Goal: Information Seeking & Learning: Find specific page/section

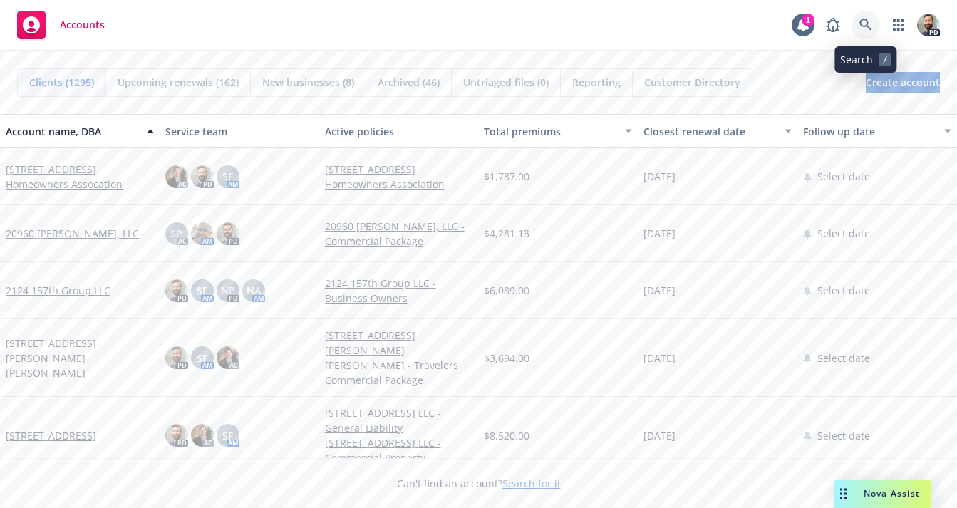
click at [863, 22] on icon at bounding box center [865, 25] width 13 height 13
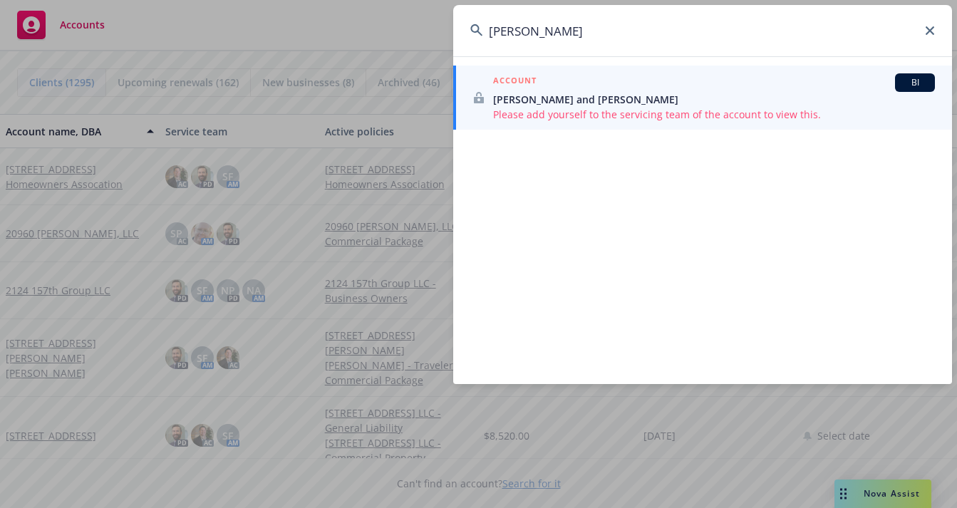
click at [541, 31] on input "washburn, kate" at bounding box center [702, 30] width 499 height 51
paste input "OA5111689"
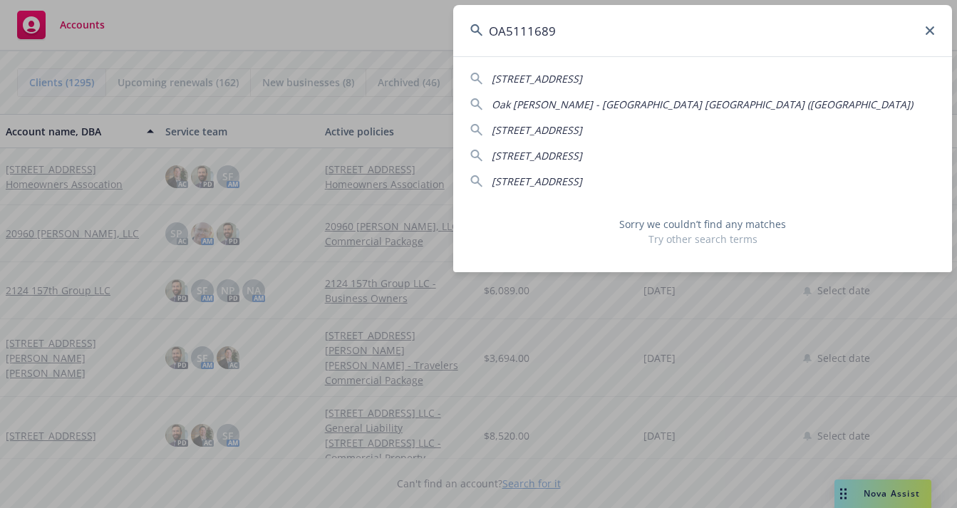
click at [550, 160] on span "10692 OAK ST LOS ALAMITOS, CA 90720-2138" at bounding box center [537, 156] width 90 height 14
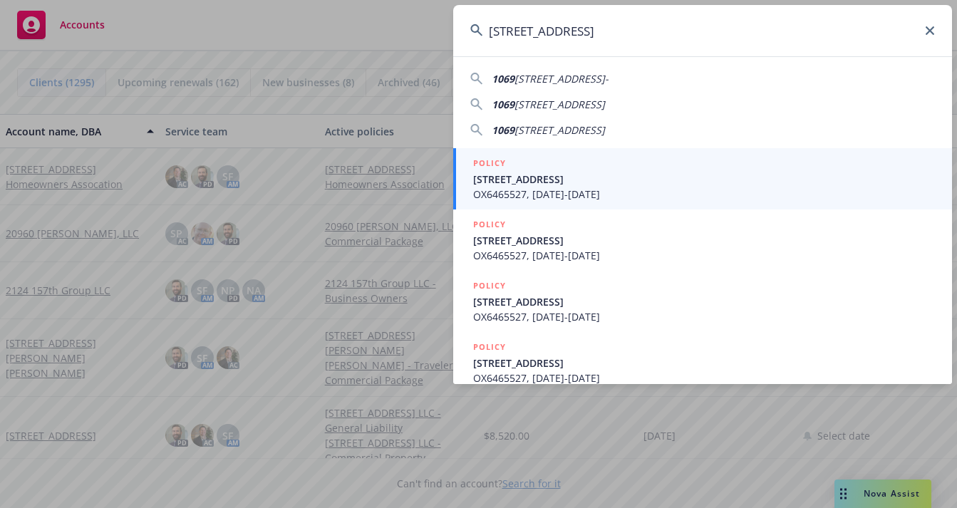
click at [559, 31] on input "10692 OAK ST LOS ALAMITOS, CA 90720-2138" at bounding box center [702, 30] width 499 height 51
paste input "kate.elsley@gmail.com"
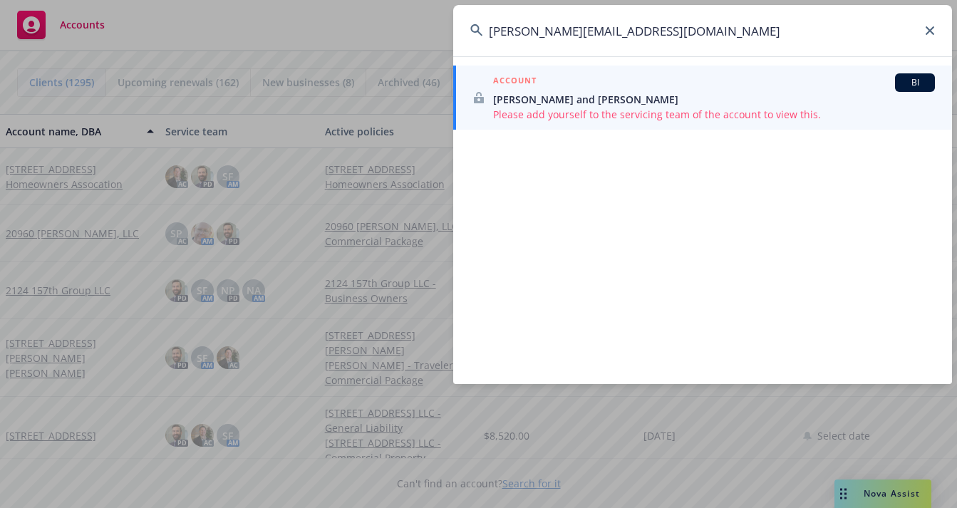
type input "kate.elsley@gmail.com"
click at [564, 86] on div "ACCOUNT BI" at bounding box center [714, 82] width 442 height 19
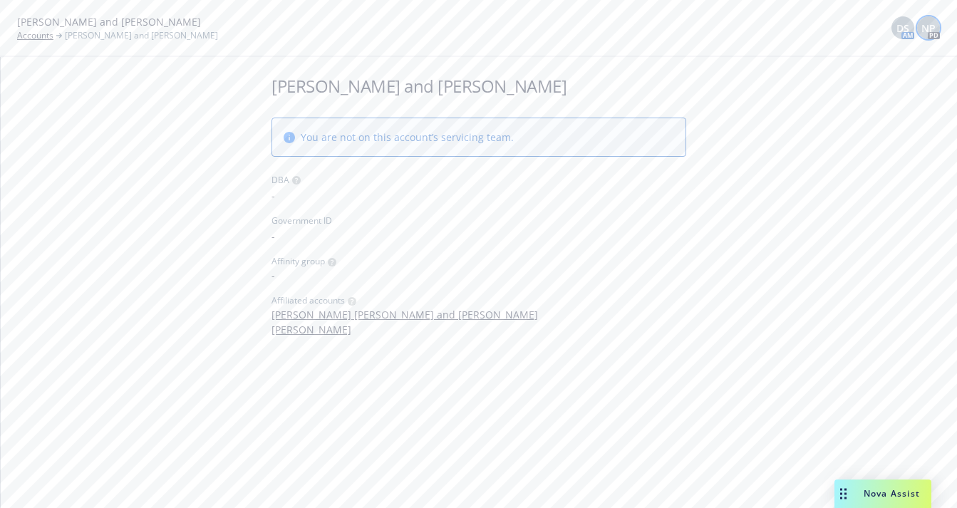
click at [923, 27] on span "NP" at bounding box center [928, 28] width 14 height 15
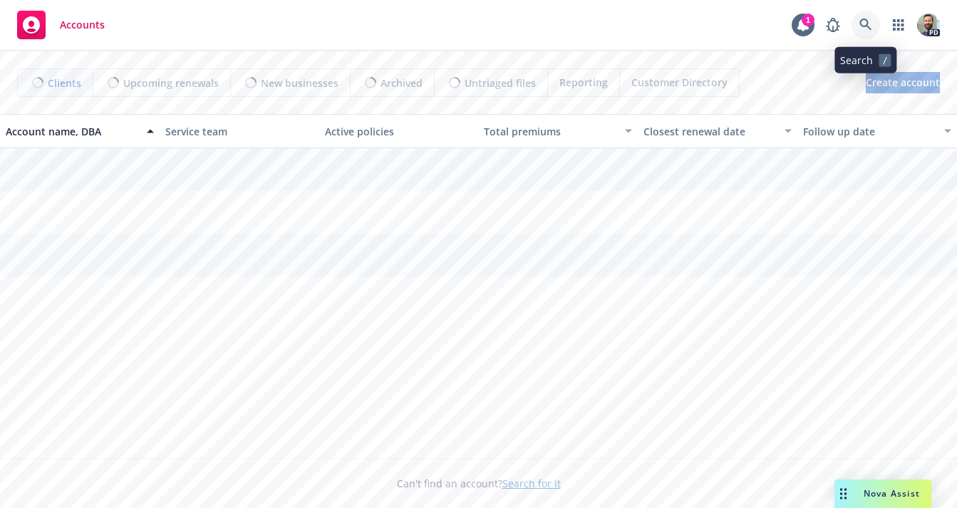
click at [865, 24] on icon at bounding box center [865, 25] width 13 height 13
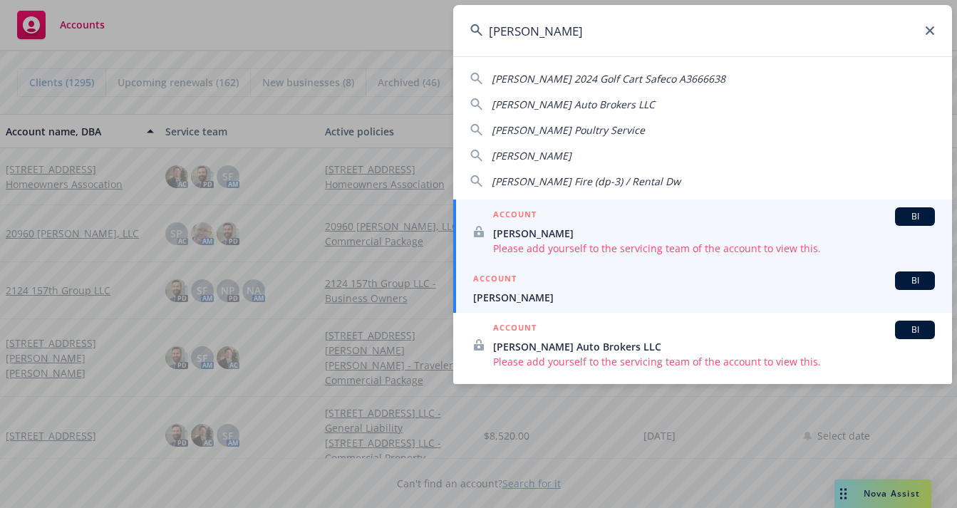
type input "mccoy"
click at [583, 288] on div "ACCOUNT BI" at bounding box center [704, 280] width 462 height 19
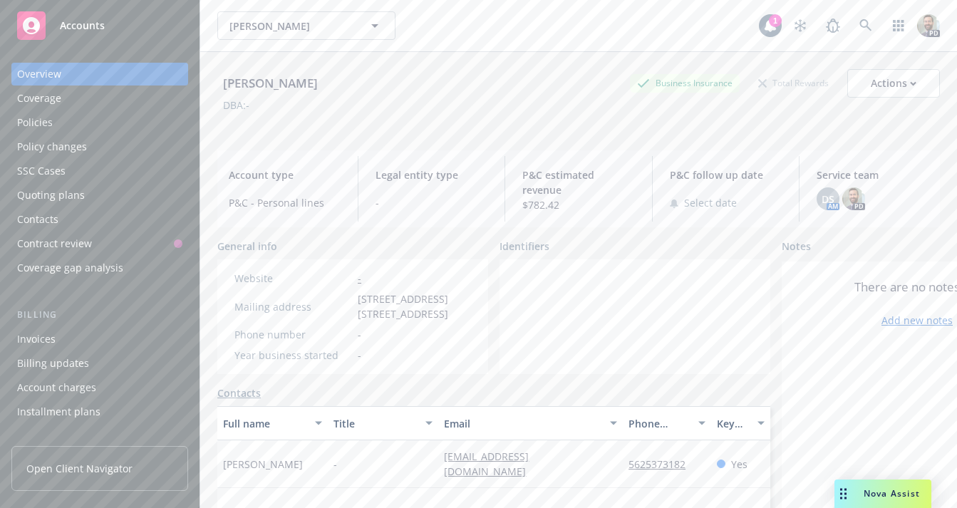
click at [34, 120] on div "Policies" at bounding box center [35, 122] width 36 height 23
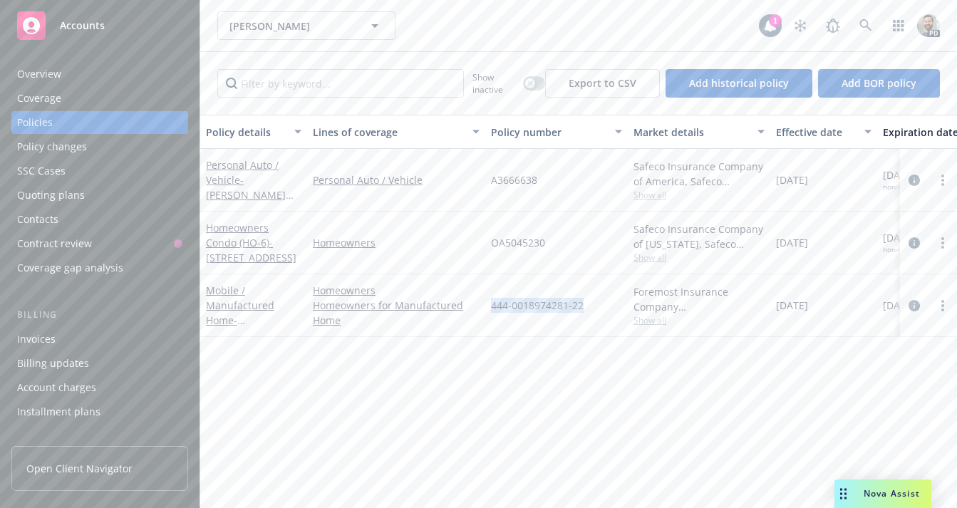
drag, startPoint x: 490, startPoint y: 306, endPoint x: 583, endPoint y: 306, distance: 92.6
click at [583, 306] on div "444-0018974281-22" at bounding box center [556, 305] width 142 height 63
copy span "444-0018974281-22"
click at [63, 69] on div "Overview" at bounding box center [99, 74] width 165 height 23
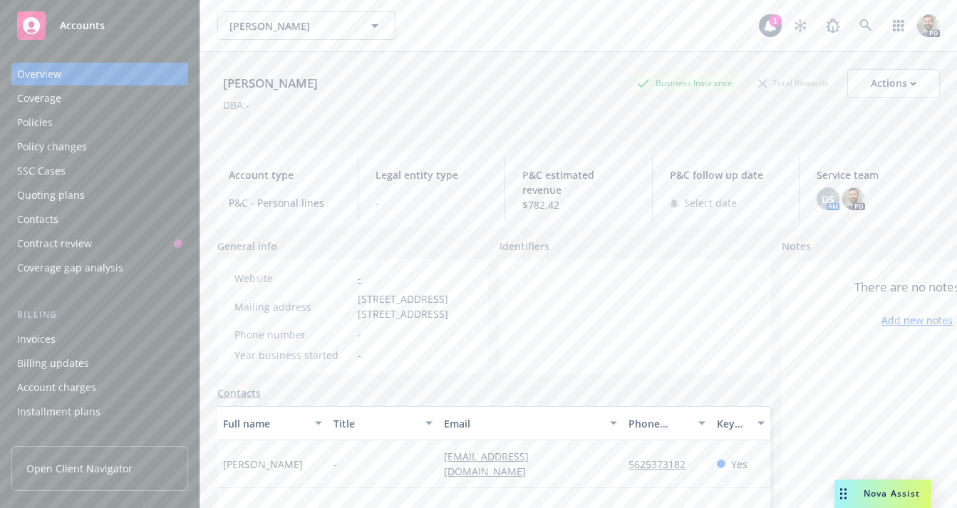
drag, startPoint x: 226, startPoint y: 85, endPoint x: 331, endPoint y: 85, distance: 105.4
click at [331, 85] on div "McCoy, Lilyanne Business Insurance Total Rewards Actions" at bounding box center [578, 83] width 722 height 28
copy div "McCoy, Lilyanne"
click at [859, 20] on icon at bounding box center [865, 25] width 13 height 13
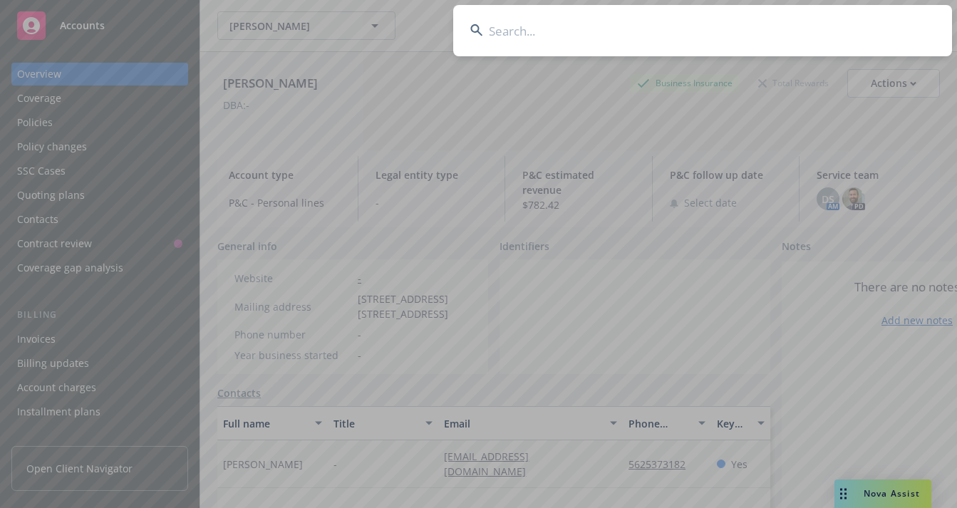
click at [831, 24] on input at bounding box center [702, 30] width 499 height 51
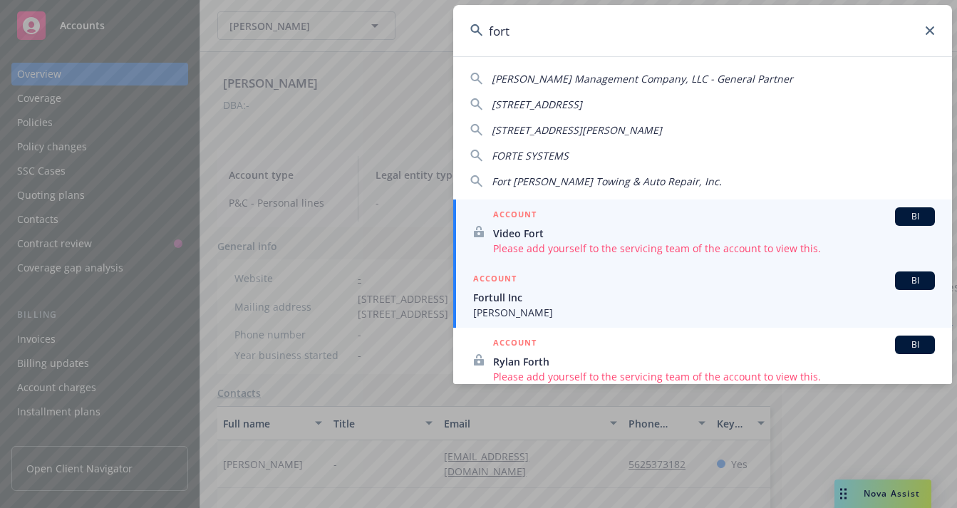
type input "fort"
click at [559, 296] on span "Fortull Inc" at bounding box center [704, 297] width 462 height 15
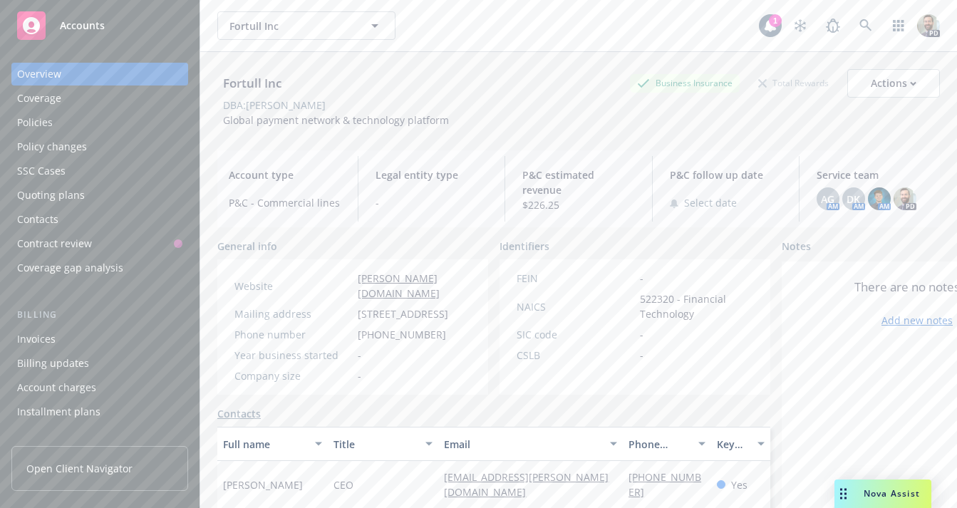
click at [50, 125] on div "Policies" at bounding box center [35, 122] width 36 height 23
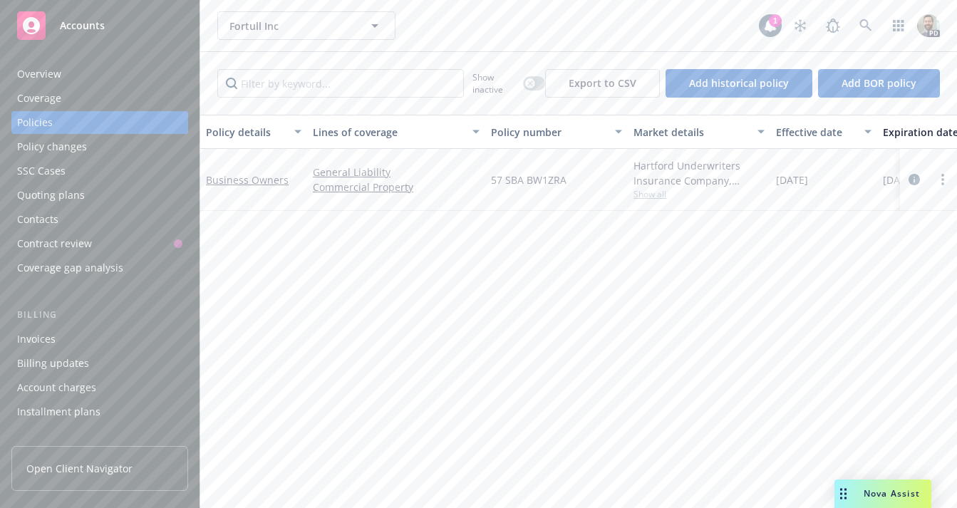
click at [526, 176] on span "57 SBA BW1ZRA" at bounding box center [529, 179] width 76 height 15
copy span "57 SBA BW1ZRA"
click at [39, 73] on div "Overview" at bounding box center [39, 74] width 44 height 23
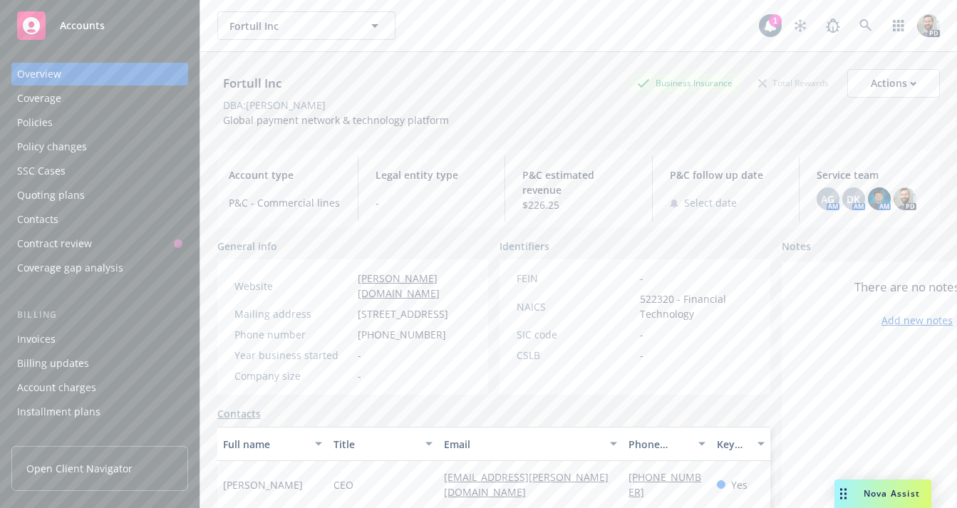
click at [236, 83] on div "Fortull Inc" at bounding box center [252, 83] width 70 height 19
copy div "Fortull Inc"
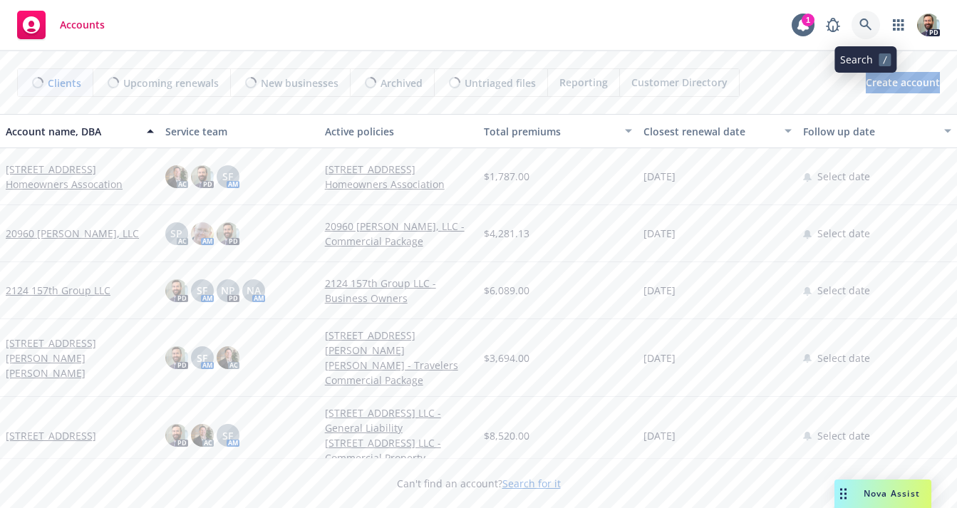
click at [859, 28] on icon at bounding box center [865, 25] width 13 height 13
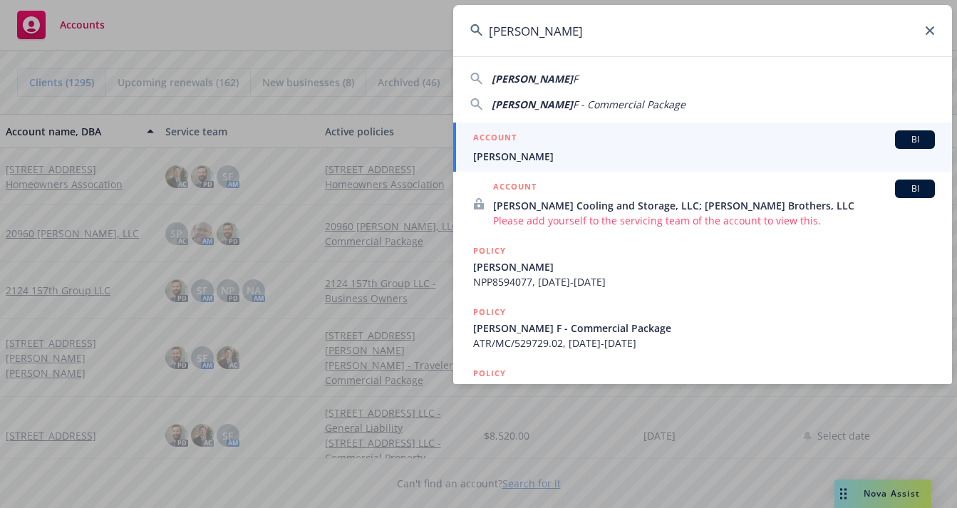
type input "Alvarez, Maria"
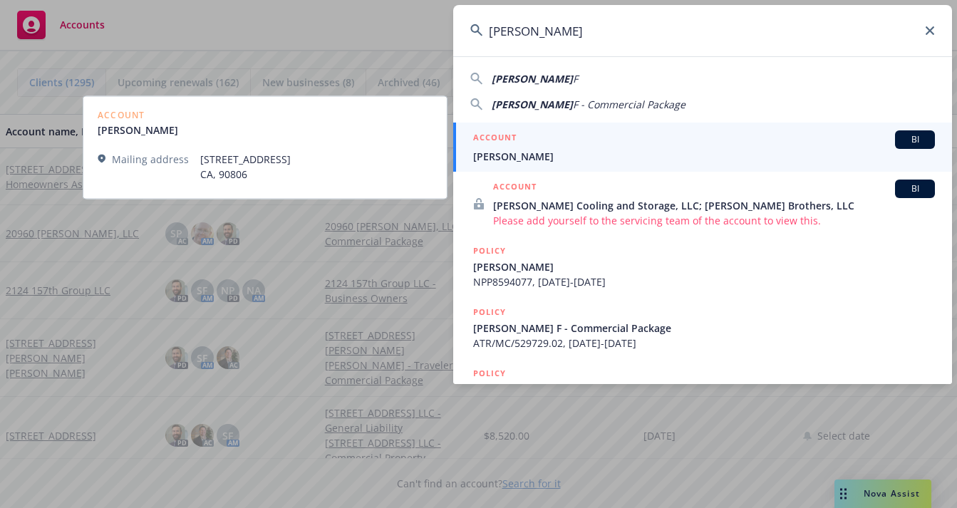
click at [574, 152] on span "Alvarez, Maria F" at bounding box center [704, 156] width 462 height 15
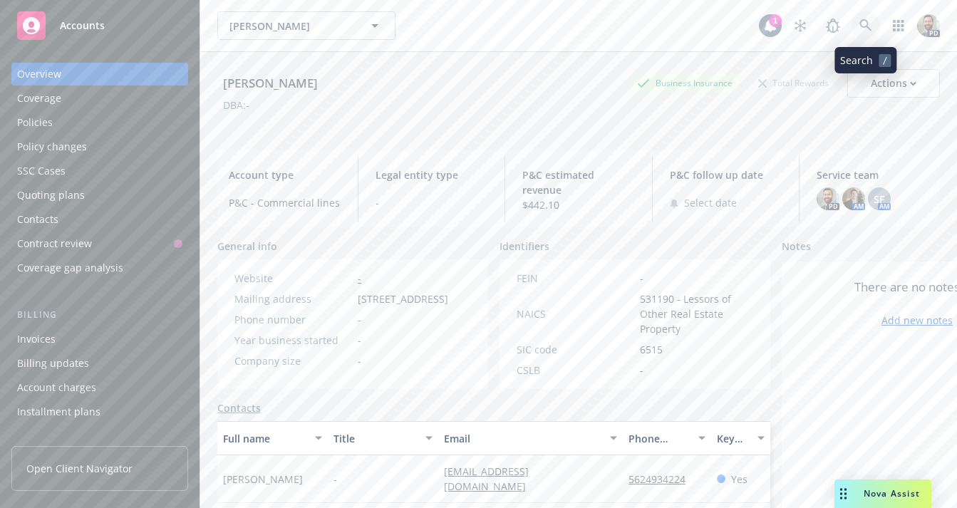
click at [865, 26] on icon at bounding box center [865, 25] width 12 height 12
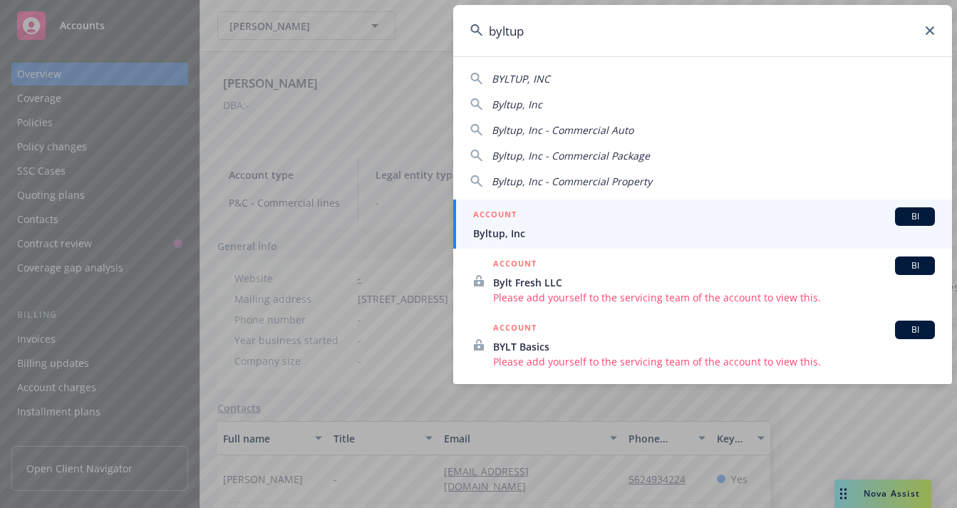
type input "byltup"
click at [541, 229] on span "Byltup, Inc" at bounding box center [704, 233] width 462 height 15
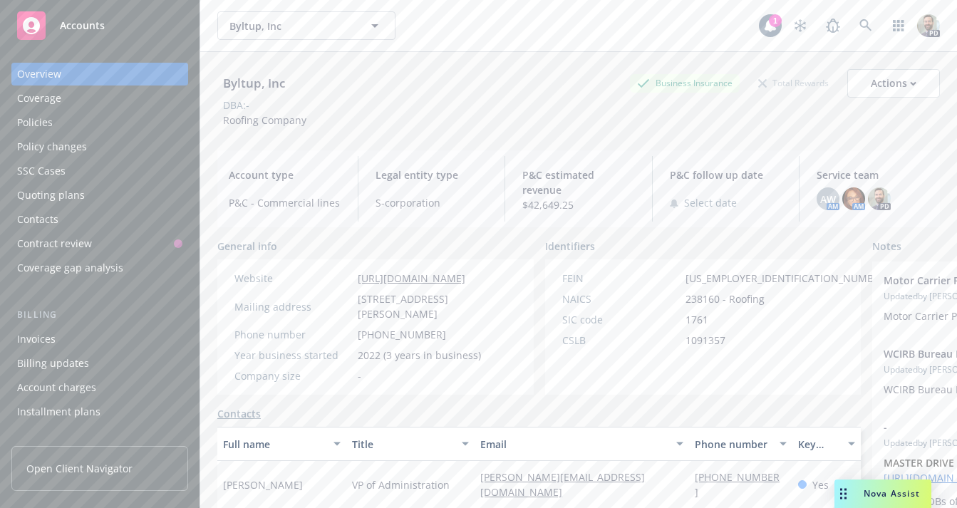
click at [69, 123] on div "Policies" at bounding box center [99, 122] width 165 height 23
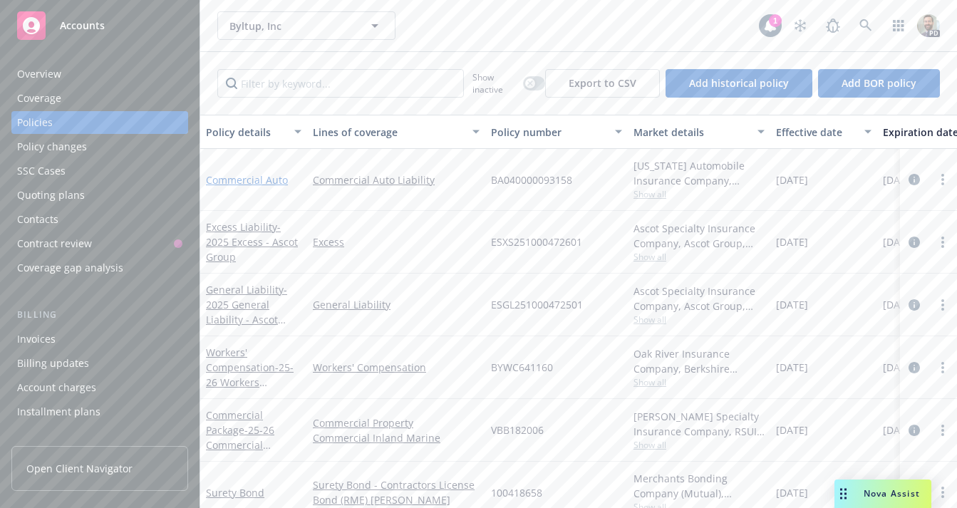
click at [234, 184] on link "Commercial Auto" at bounding box center [247, 180] width 82 height 14
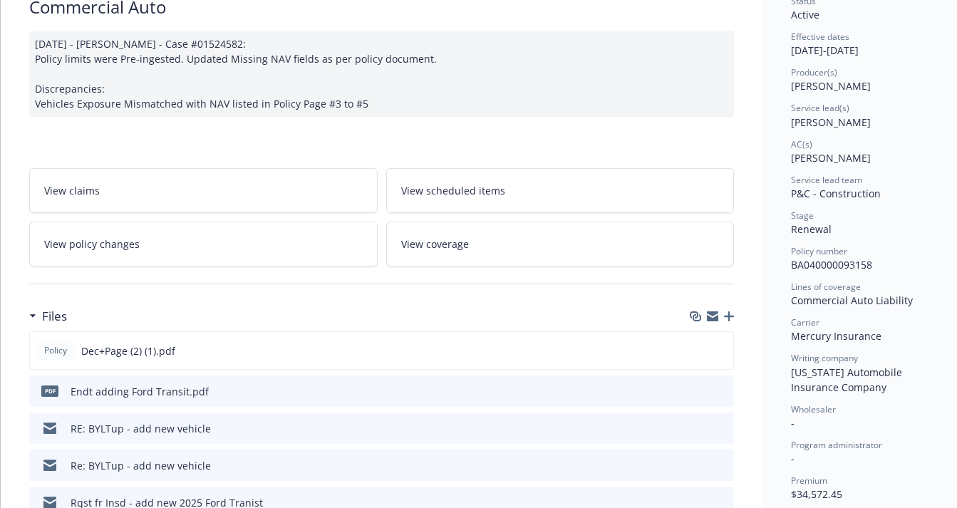
scroll to position [124, 0]
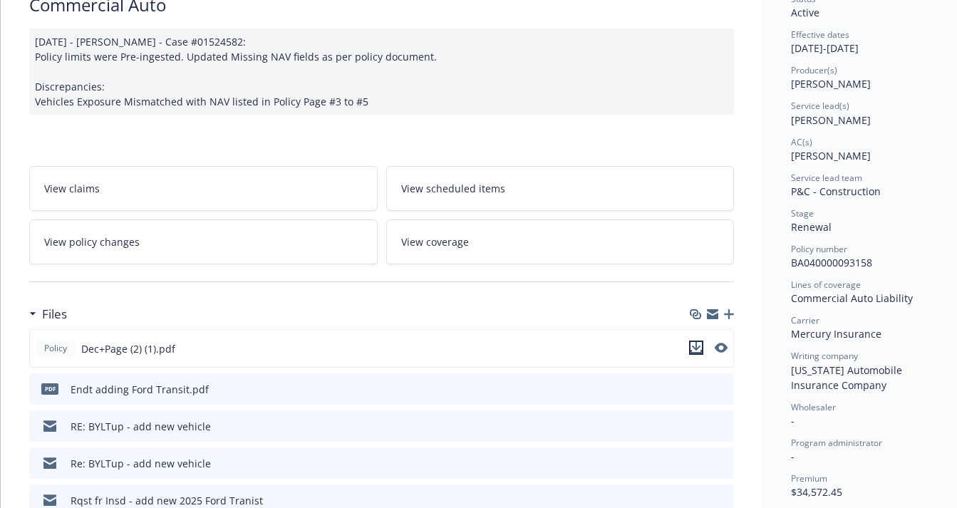
click at [699, 345] on icon "download file" at bounding box center [695, 347] width 11 height 11
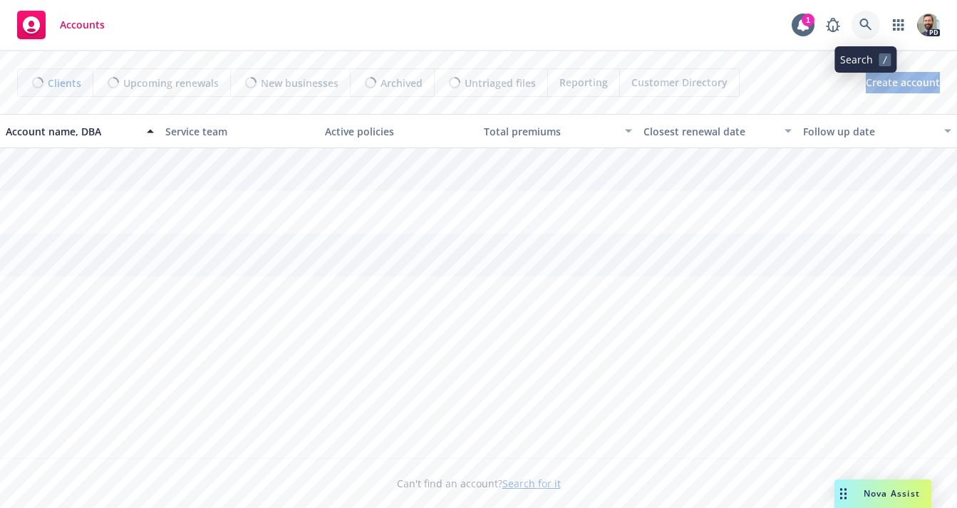
click at [861, 23] on icon at bounding box center [865, 25] width 12 height 12
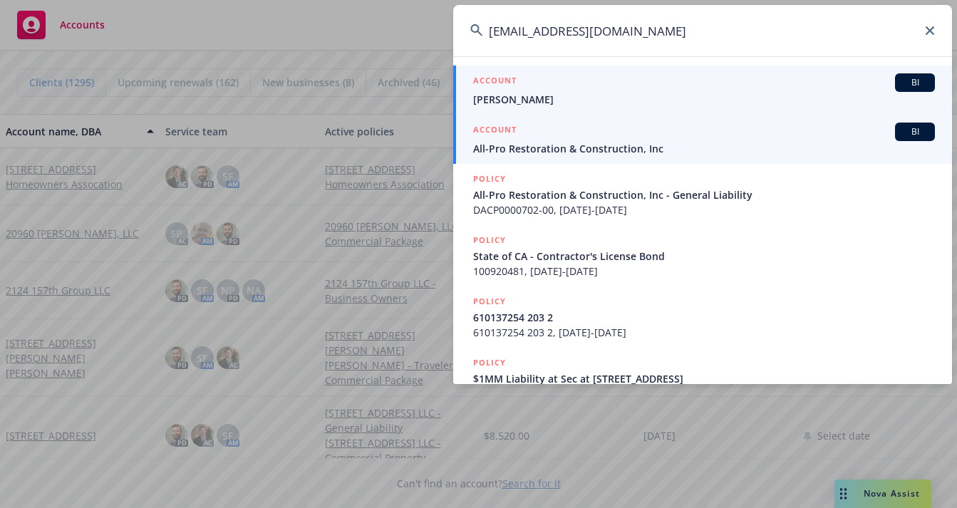
type input "joeallen45@gmail.com"
click at [504, 148] on span "All-Pro Restoration & Construction, Inc" at bounding box center [704, 148] width 462 height 15
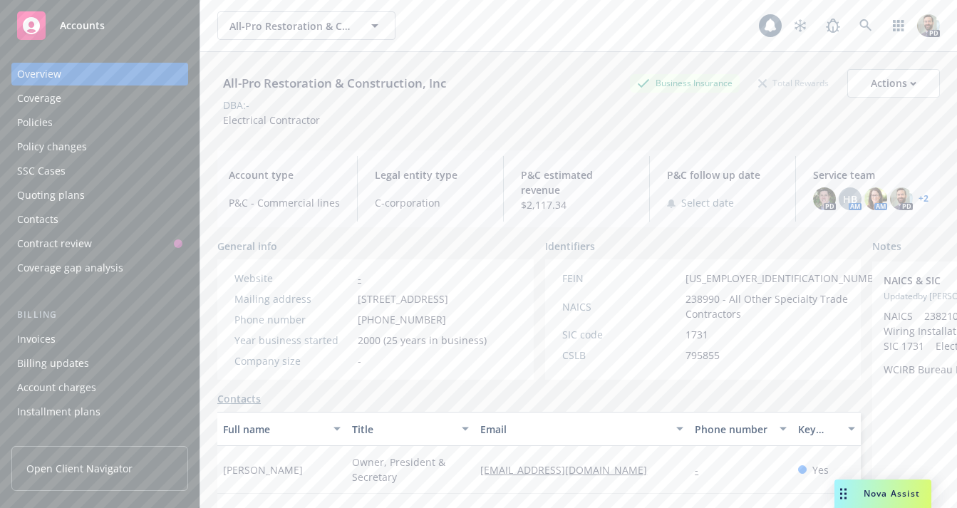
click at [53, 125] on div "Policies" at bounding box center [99, 122] width 165 height 23
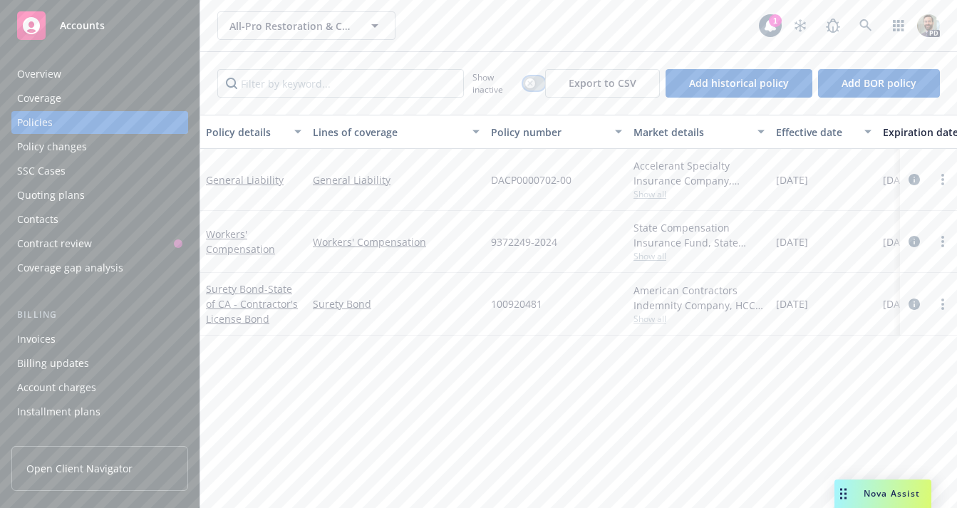
click at [533, 81] on icon "button" at bounding box center [530, 84] width 6 height 6
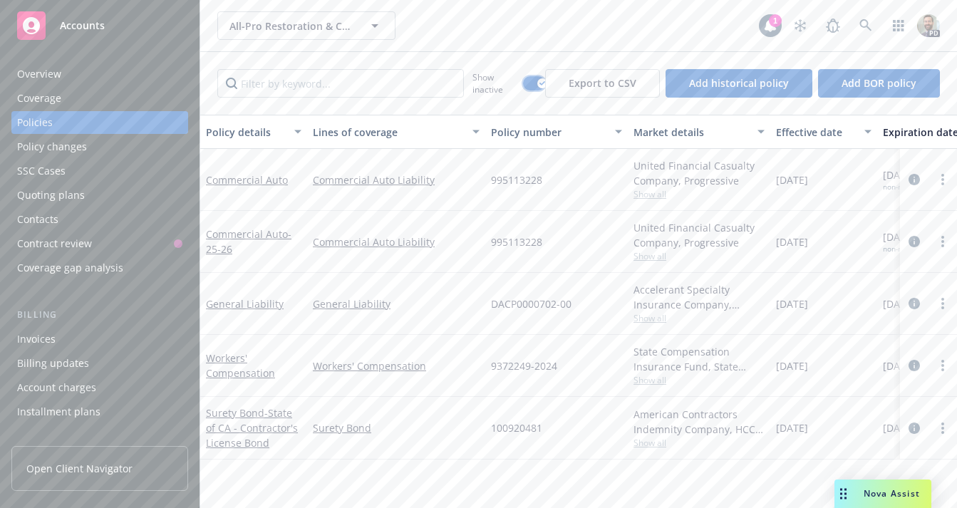
click at [534, 81] on button "button" at bounding box center [534, 83] width 22 height 14
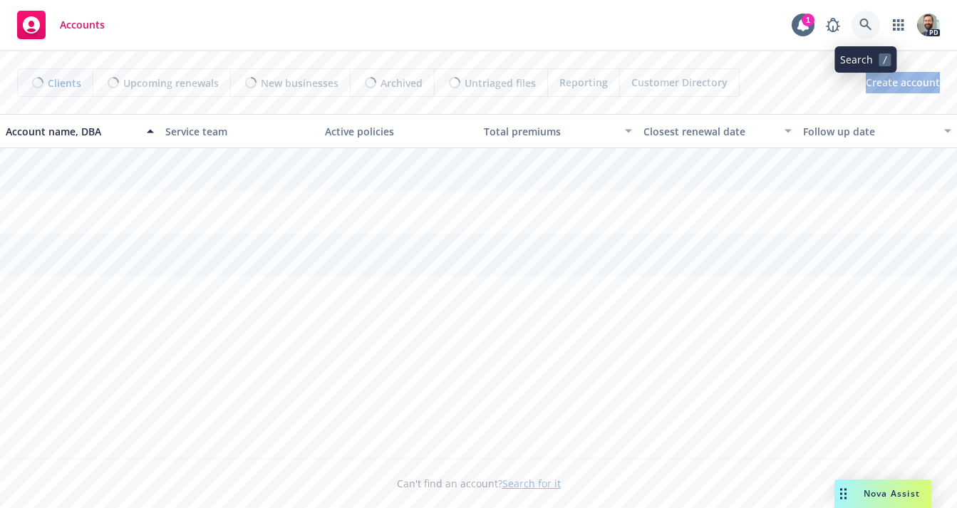
click at [862, 24] on icon at bounding box center [865, 25] width 13 height 13
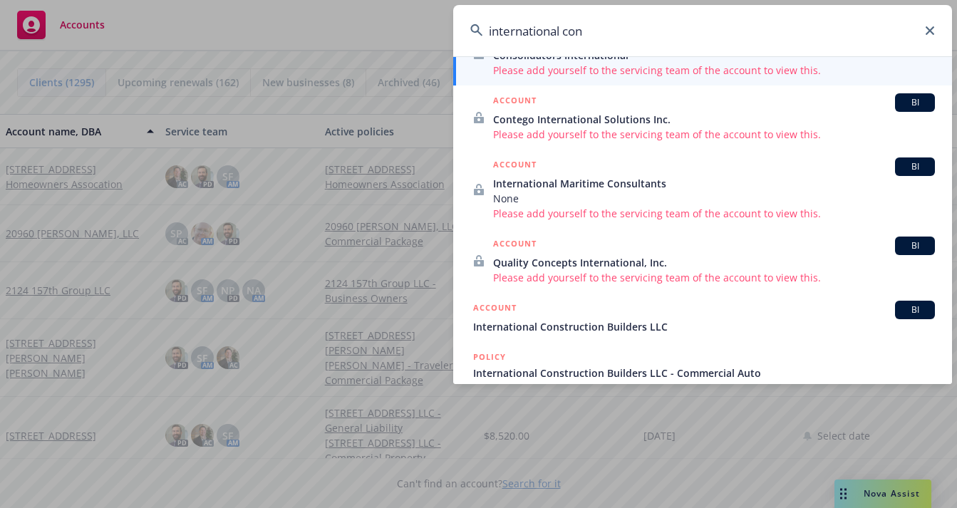
scroll to position [179, 0]
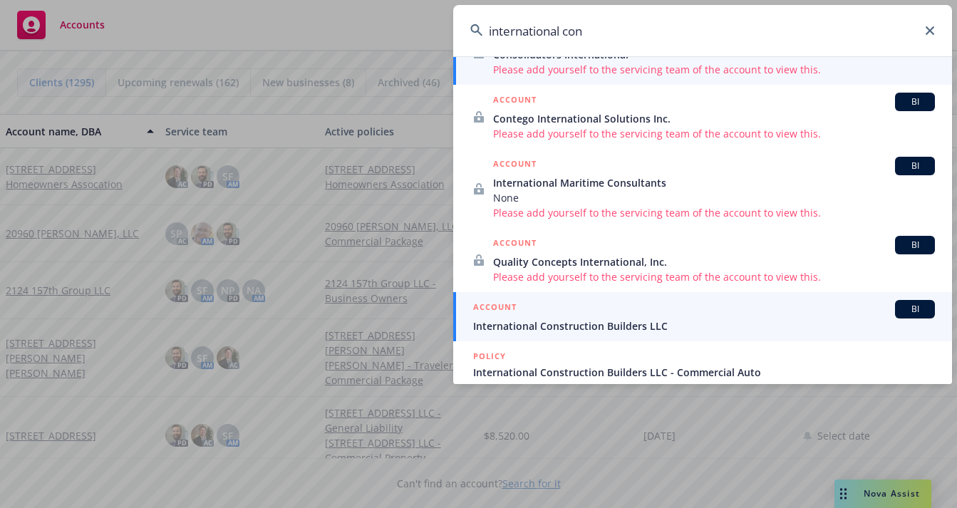
type input "international con"
click at [603, 323] on span "International Construction Builders LLC" at bounding box center [704, 325] width 462 height 15
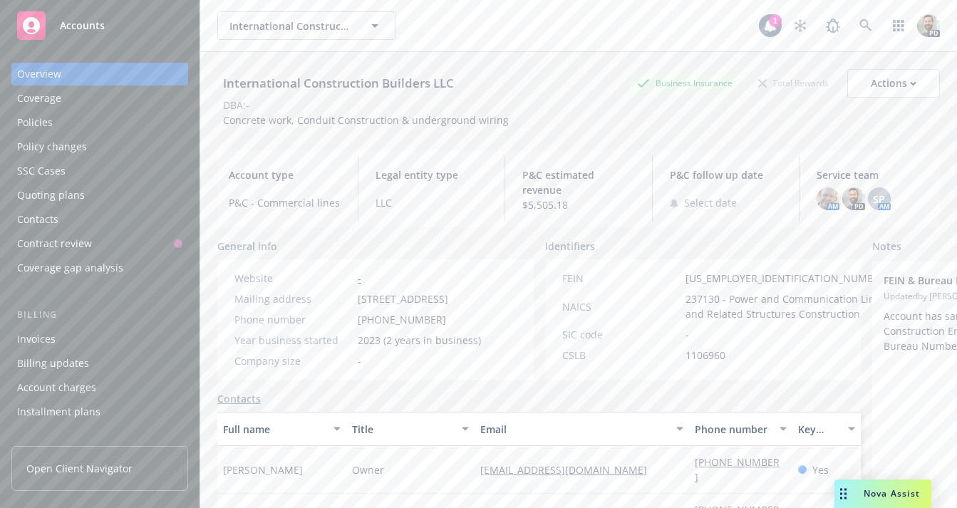
click at [56, 122] on div "Policies" at bounding box center [99, 122] width 165 height 23
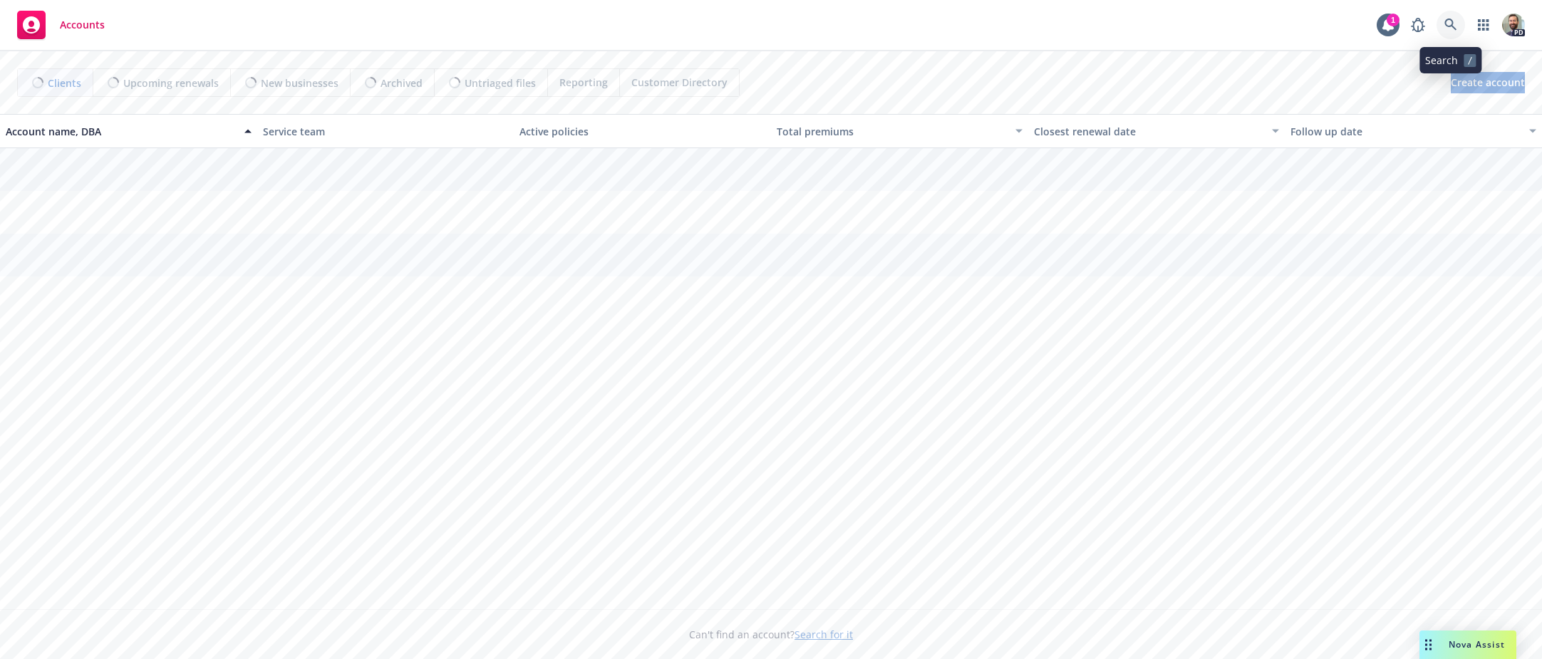
click at [1450, 23] on icon at bounding box center [1450, 25] width 13 height 13
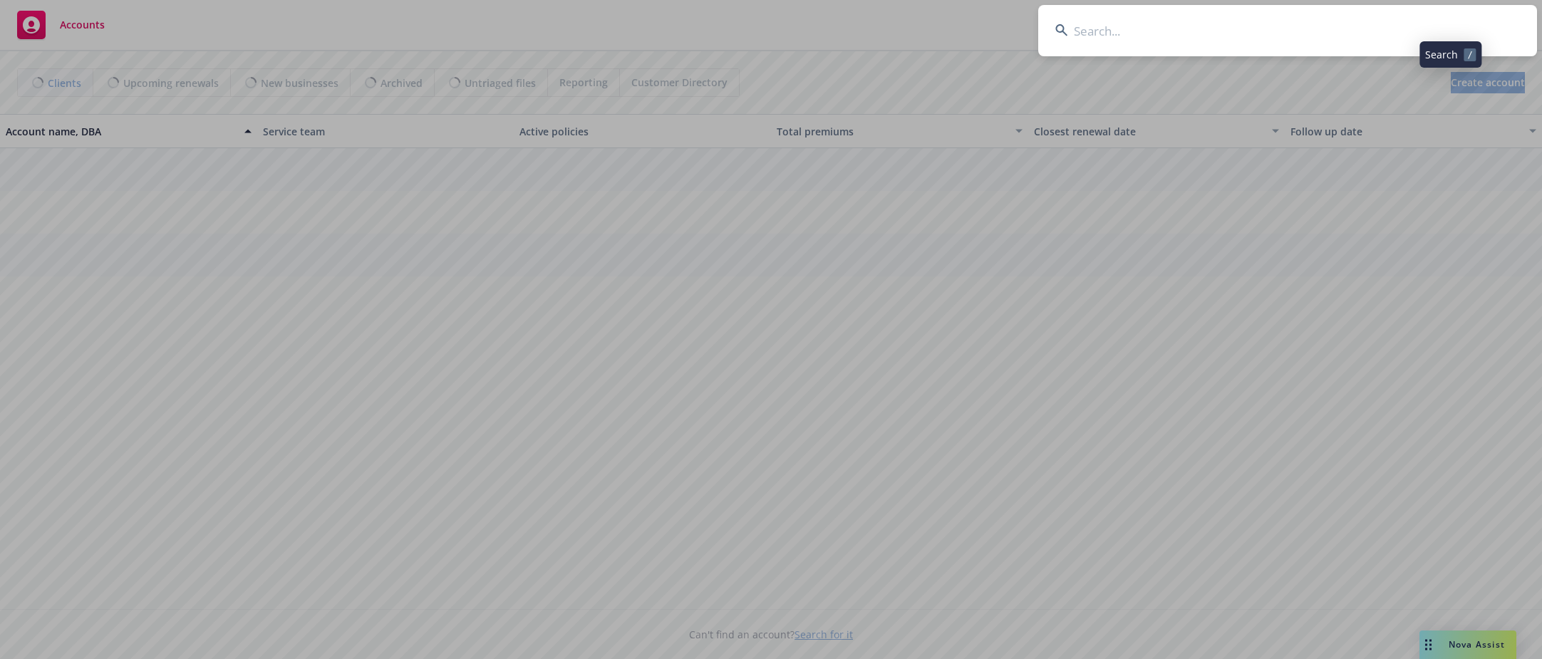
click at [1405, 31] on input at bounding box center [1287, 30] width 499 height 51
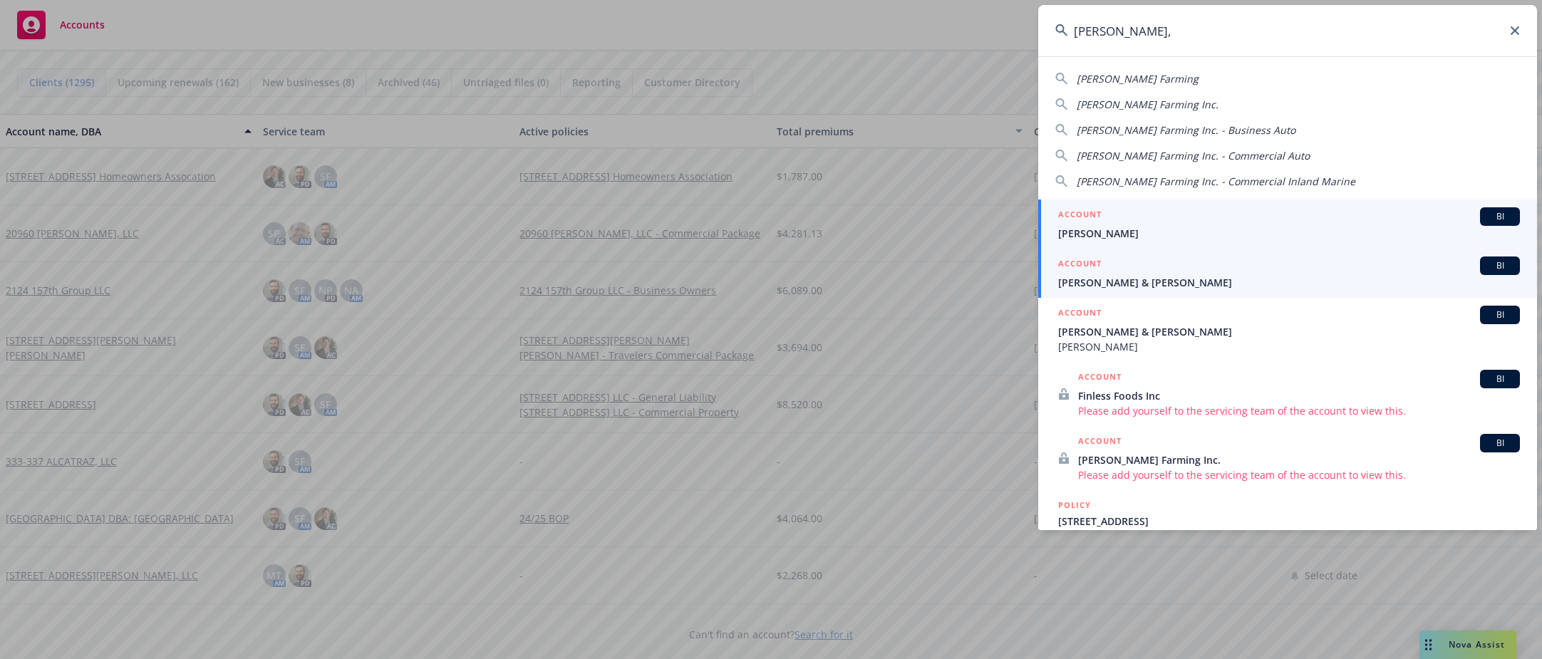
type input "[PERSON_NAME],"
click at [1126, 283] on span "[PERSON_NAME] & [PERSON_NAME]" at bounding box center [1289, 282] width 462 height 15
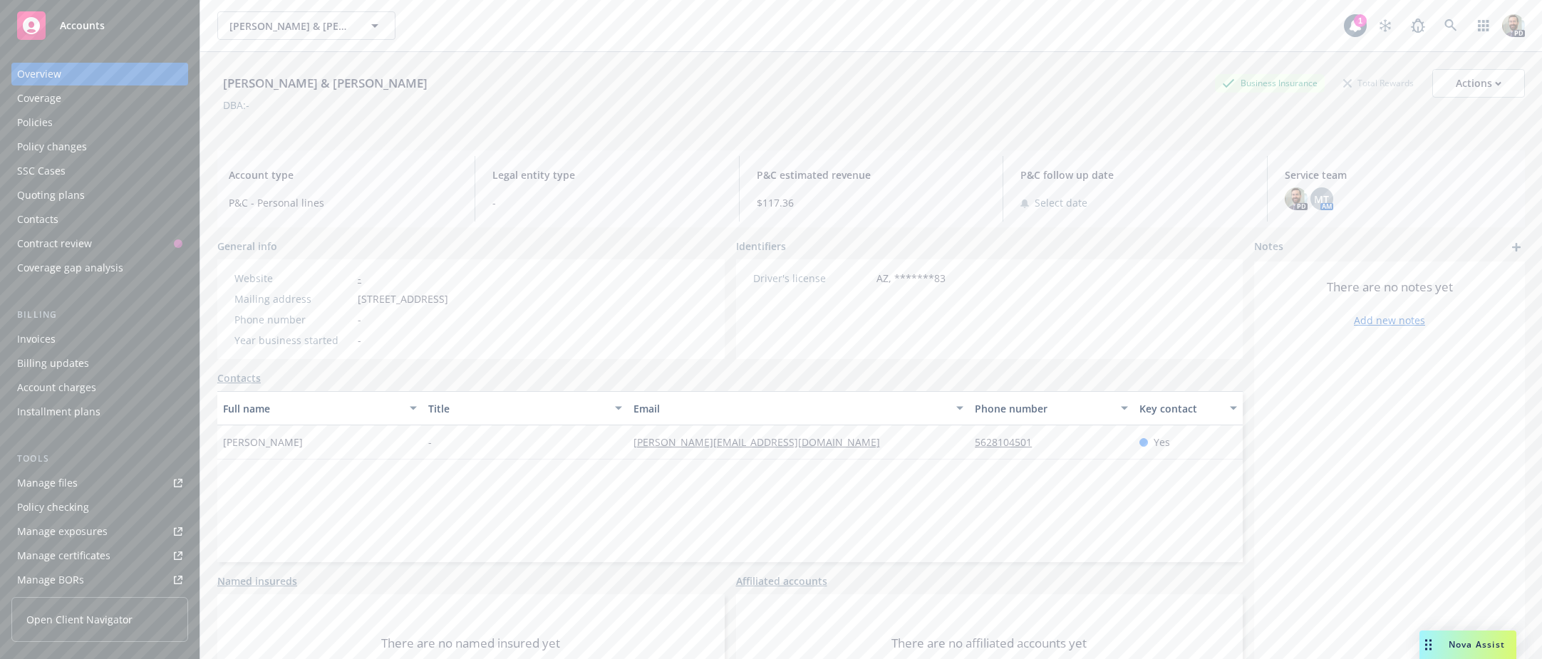
click at [34, 123] on div "Policies" at bounding box center [35, 122] width 36 height 23
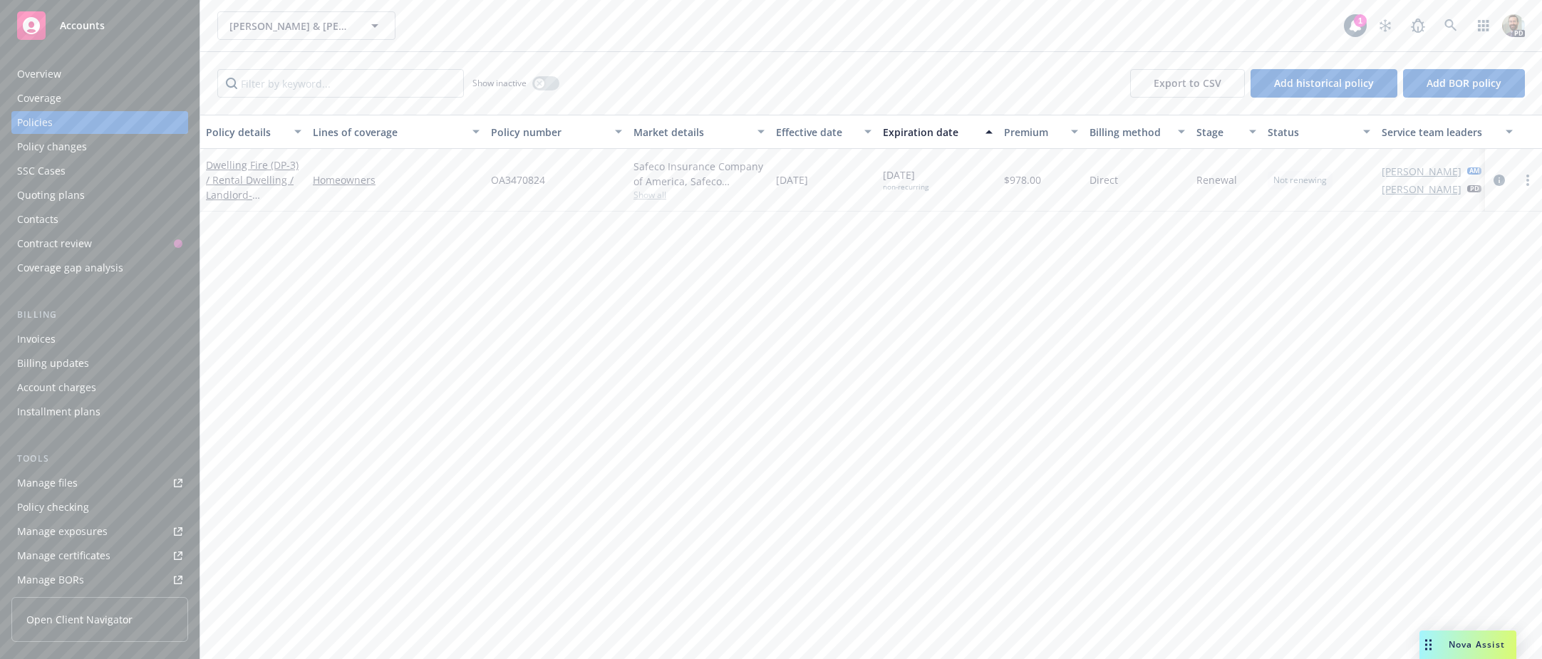
drag, startPoint x: 313, startPoint y: 130, endPoint x: 319, endPoint y: 108, distance: 22.1
click at [332, 110] on div "Show inactive Export to CSV Add historical policy Add BOR policy Policy details…" at bounding box center [871, 355] width 1342 height 607
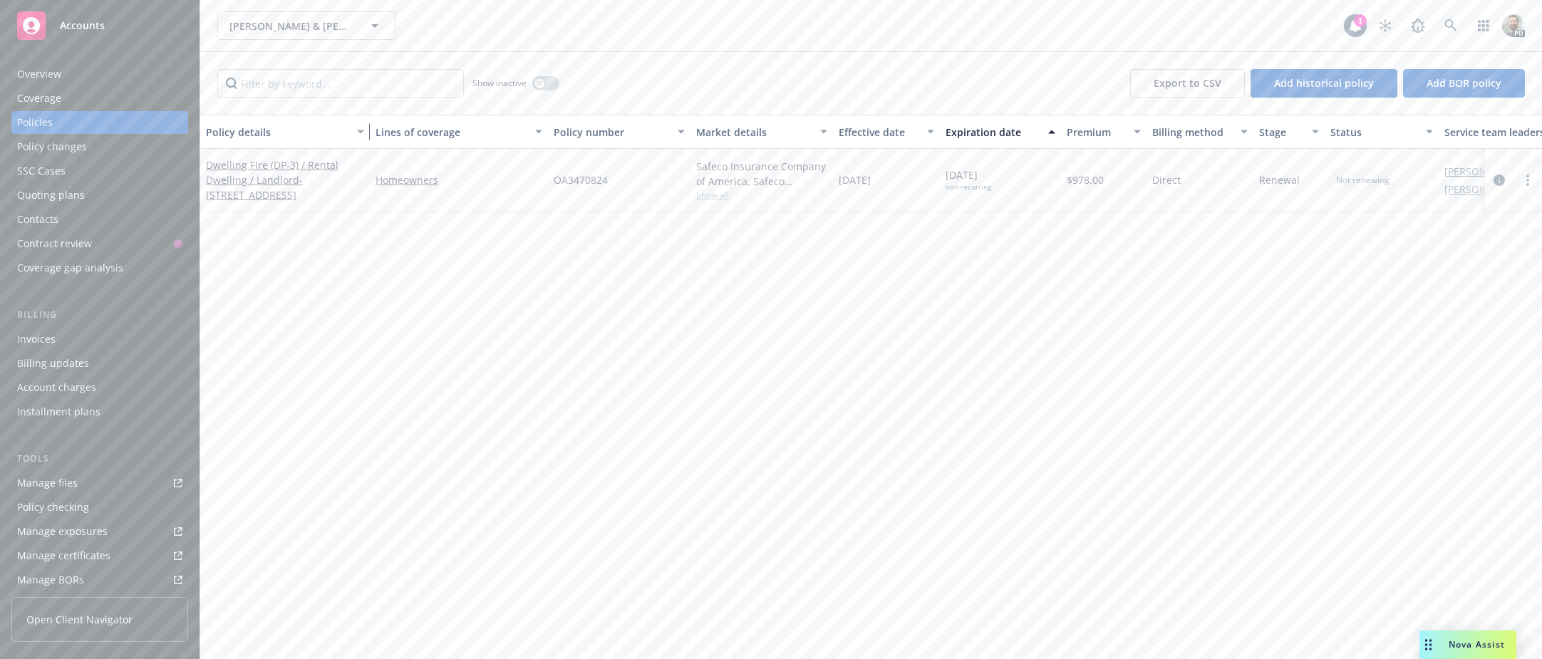
drag, startPoint x: 306, startPoint y: 131, endPoint x: 368, endPoint y: 131, distance: 62.7
click at [366, 131] on div "button" at bounding box center [362, 131] width 7 height 33
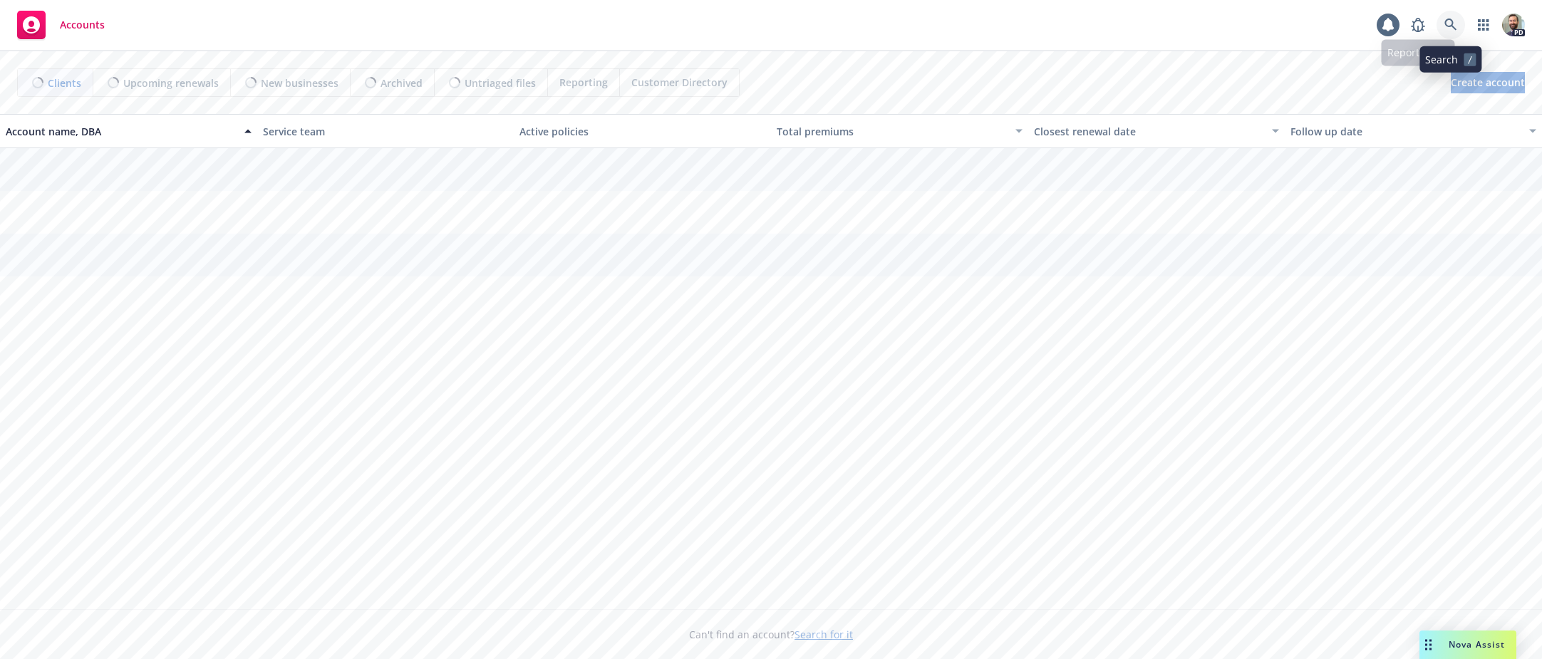
click at [1444, 28] on icon at bounding box center [1450, 25] width 13 height 13
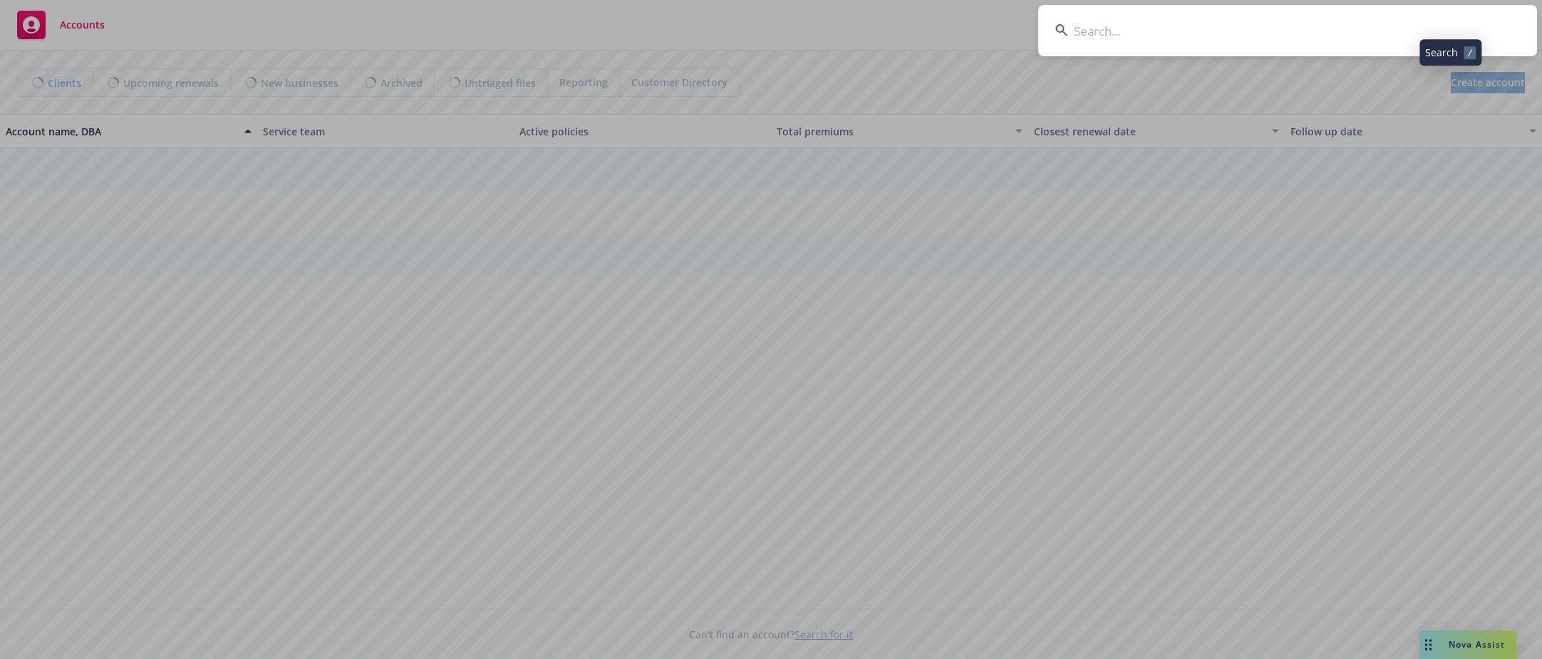
click at [1427, 27] on input at bounding box center [1287, 30] width 499 height 51
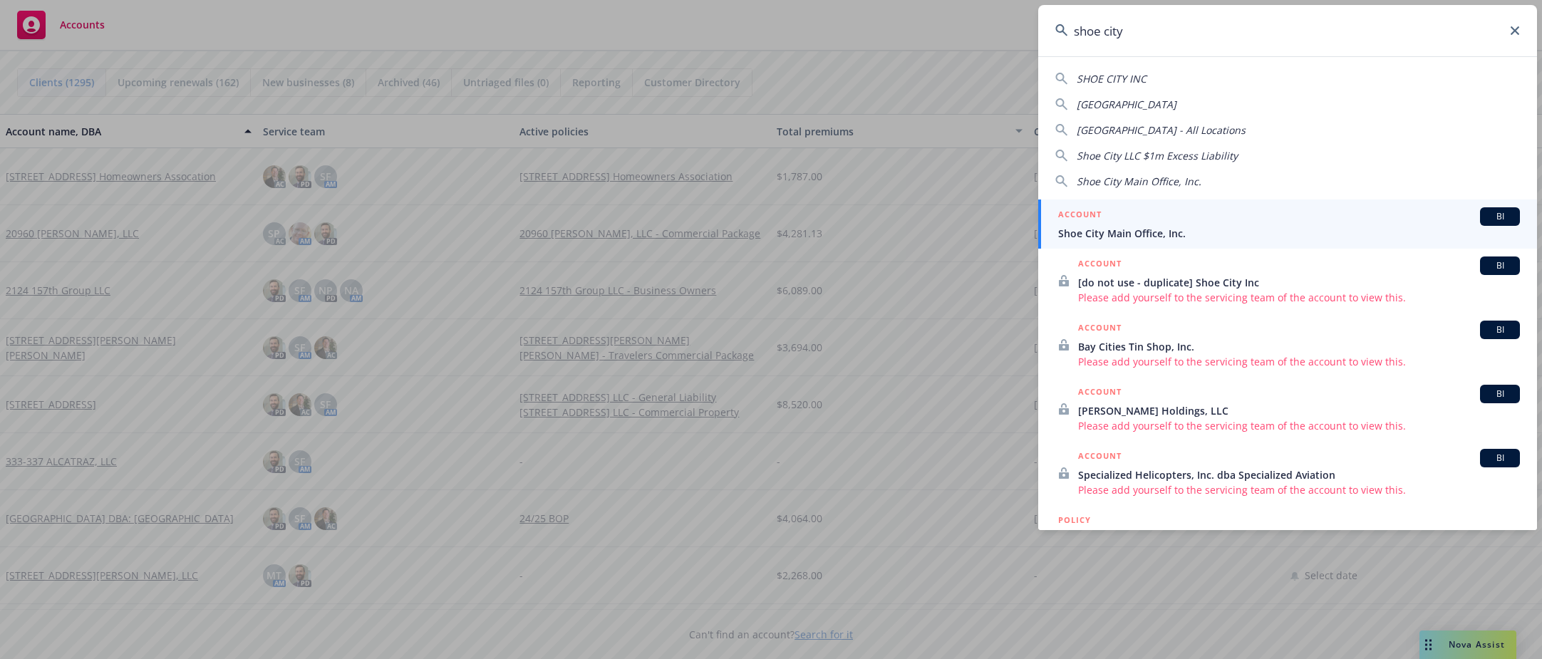
type input "shoe city"
click at [1086, 227] on span "Shoe City Main Office, Inc." at bounding box center [1289, 233] width 462 height 15
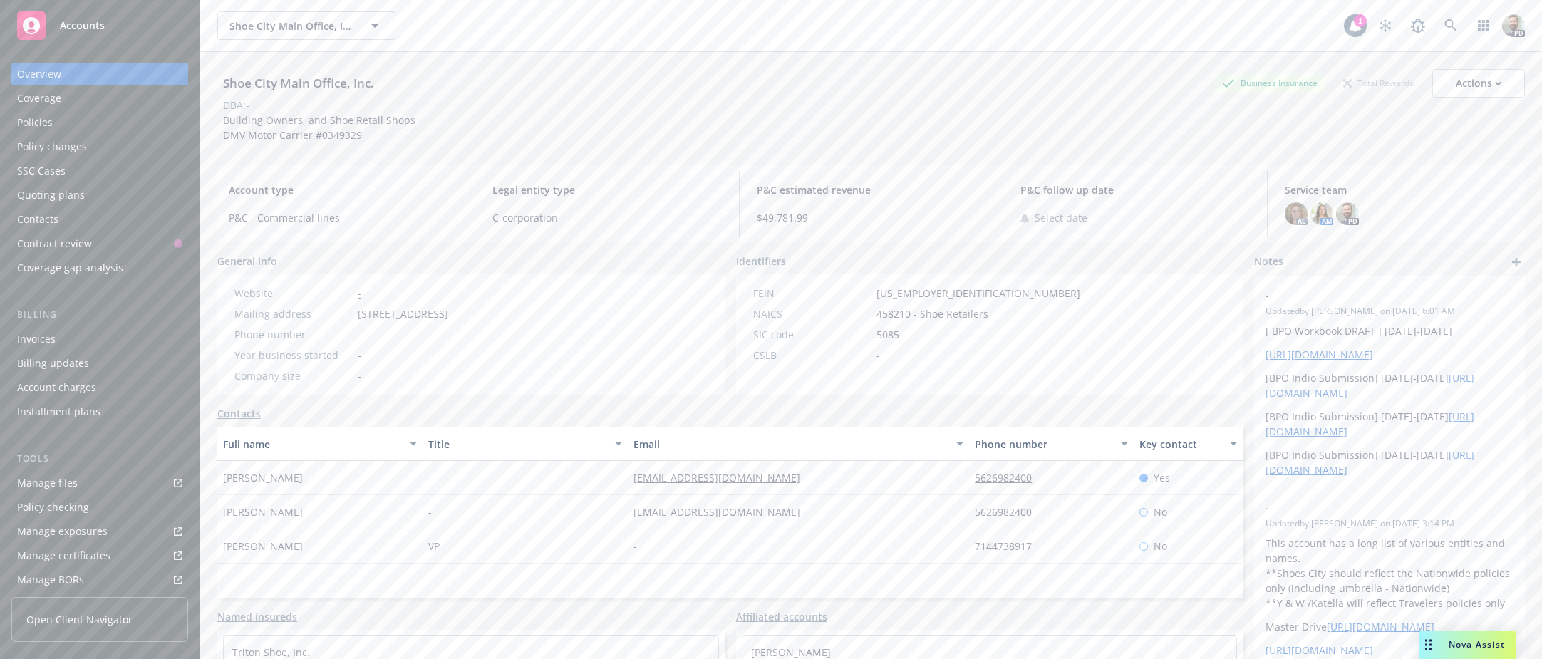
click at [28, 125] on div "Policies" at bounding box center [35, 122] width 36 height 23
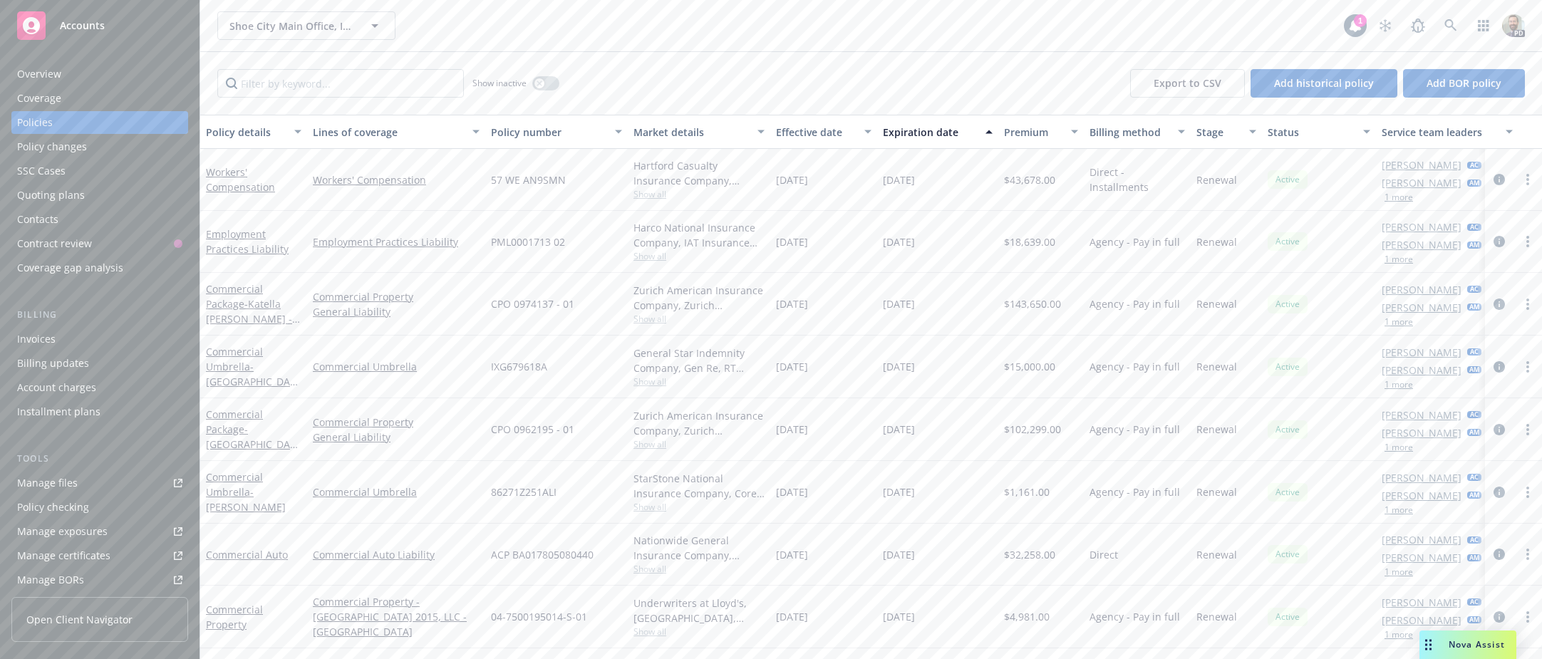
click at [135, 73] on div "Overview" at bounding box center [99, 74] width 165 height 23
